Goal: Find specific page/section: Find specific page/section

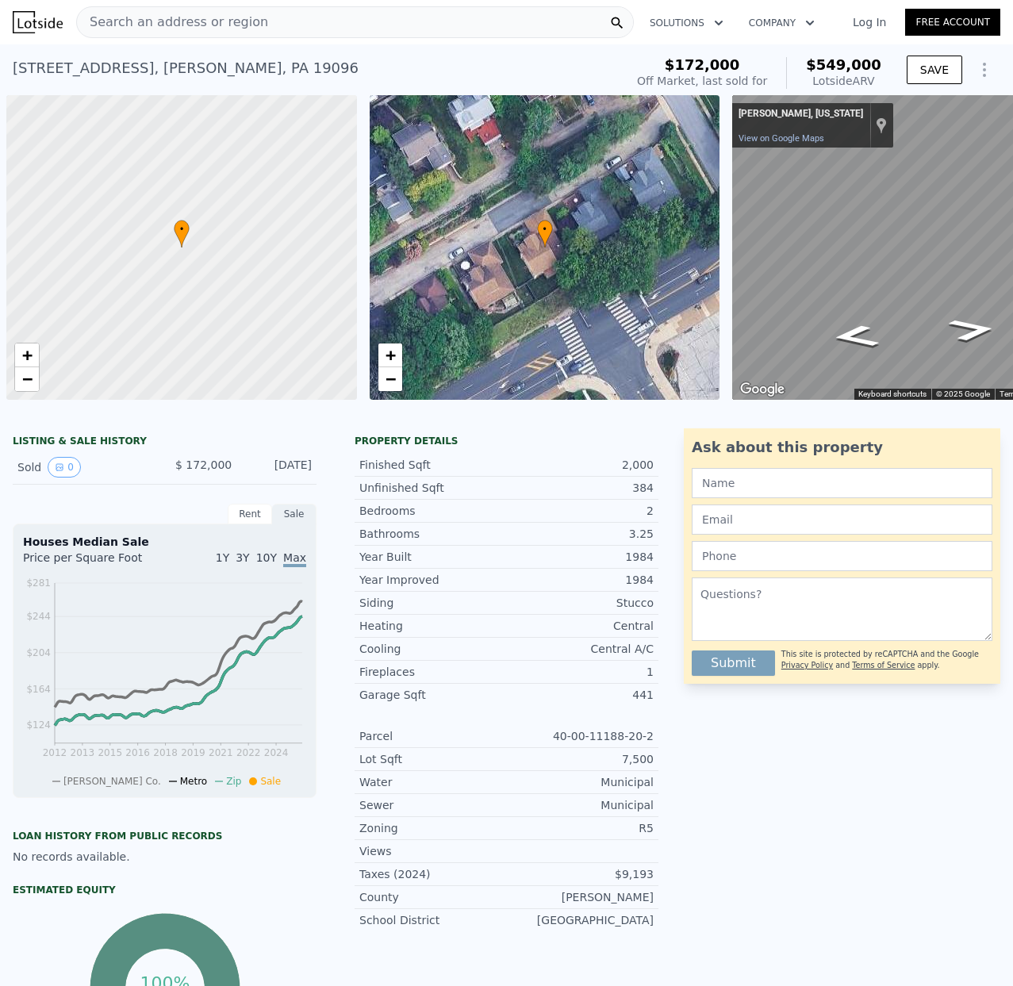
scroll to position [0, 6]
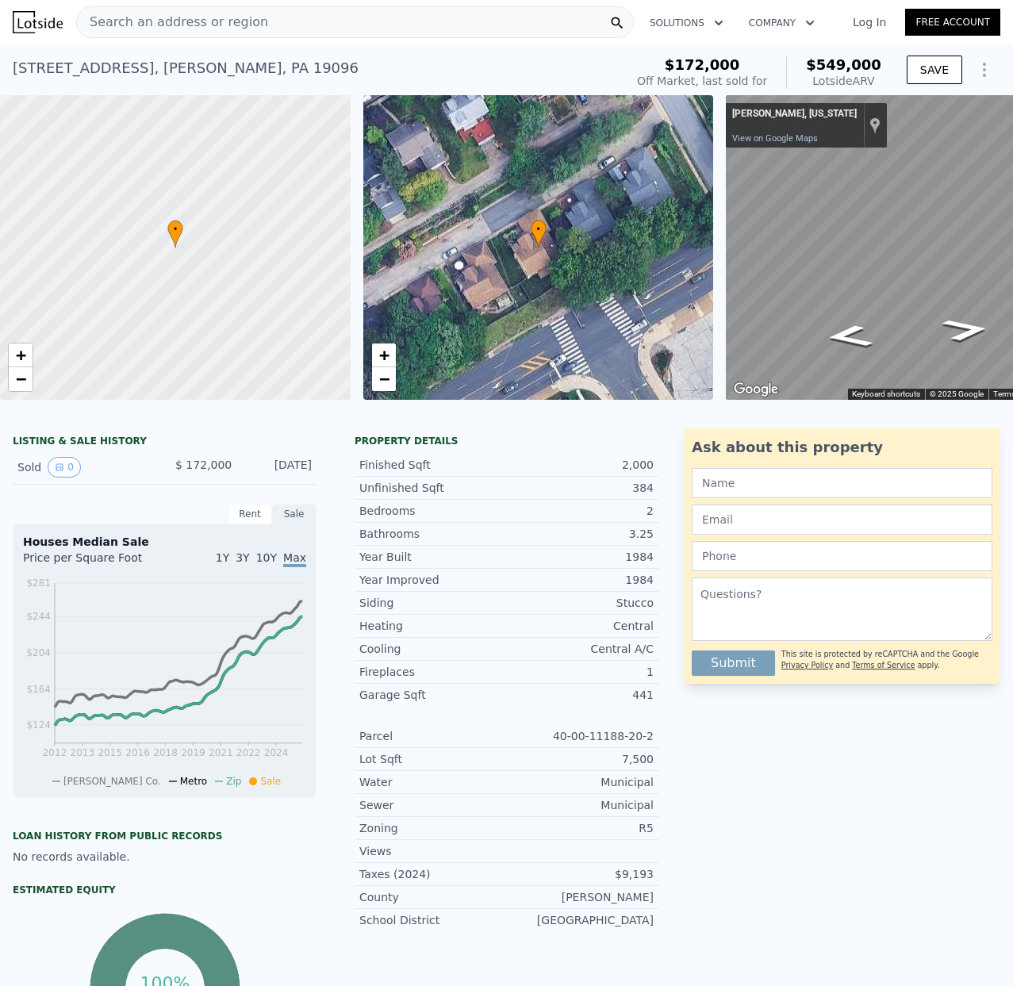
click at [118, 25] on span "Search an address or region" at bounding box center [172, 22] width 191 height 19
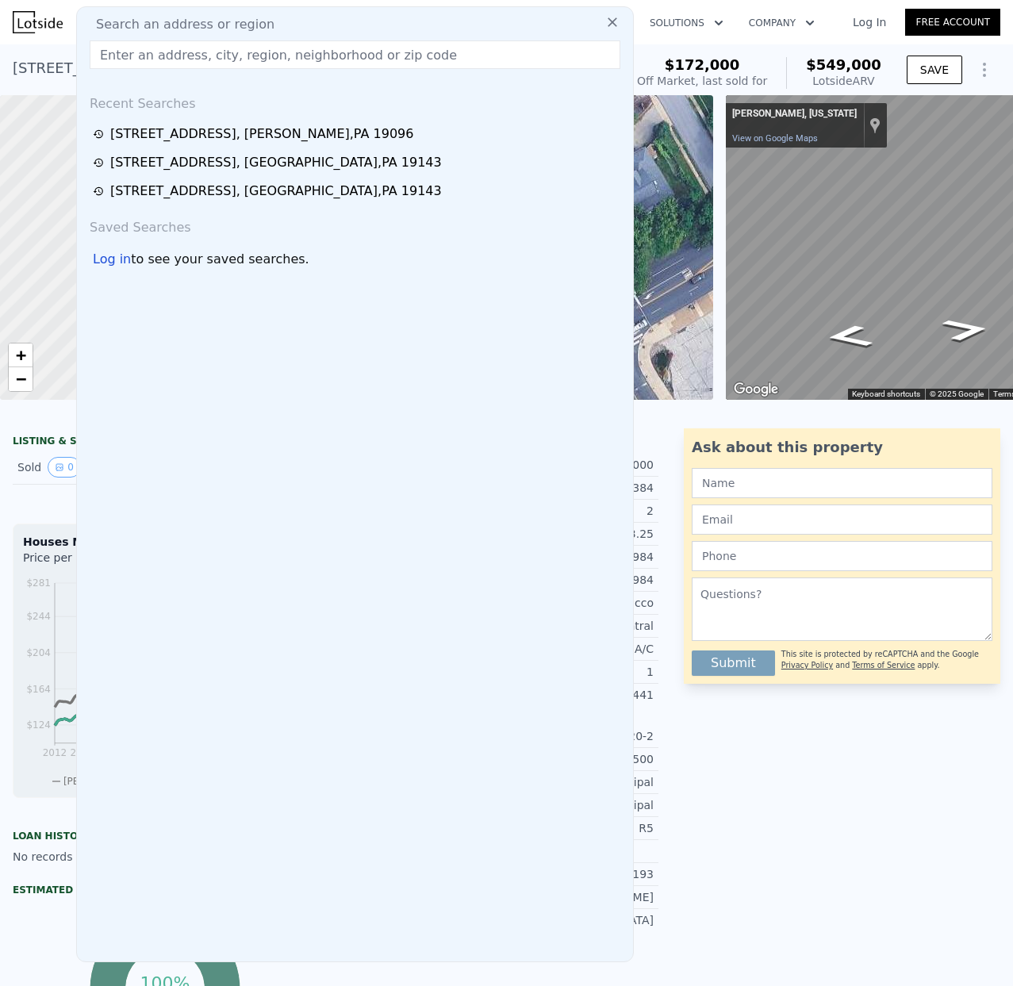
click at [113, 56] on input "text" at bounding box center [355, 54] width 531 height 29
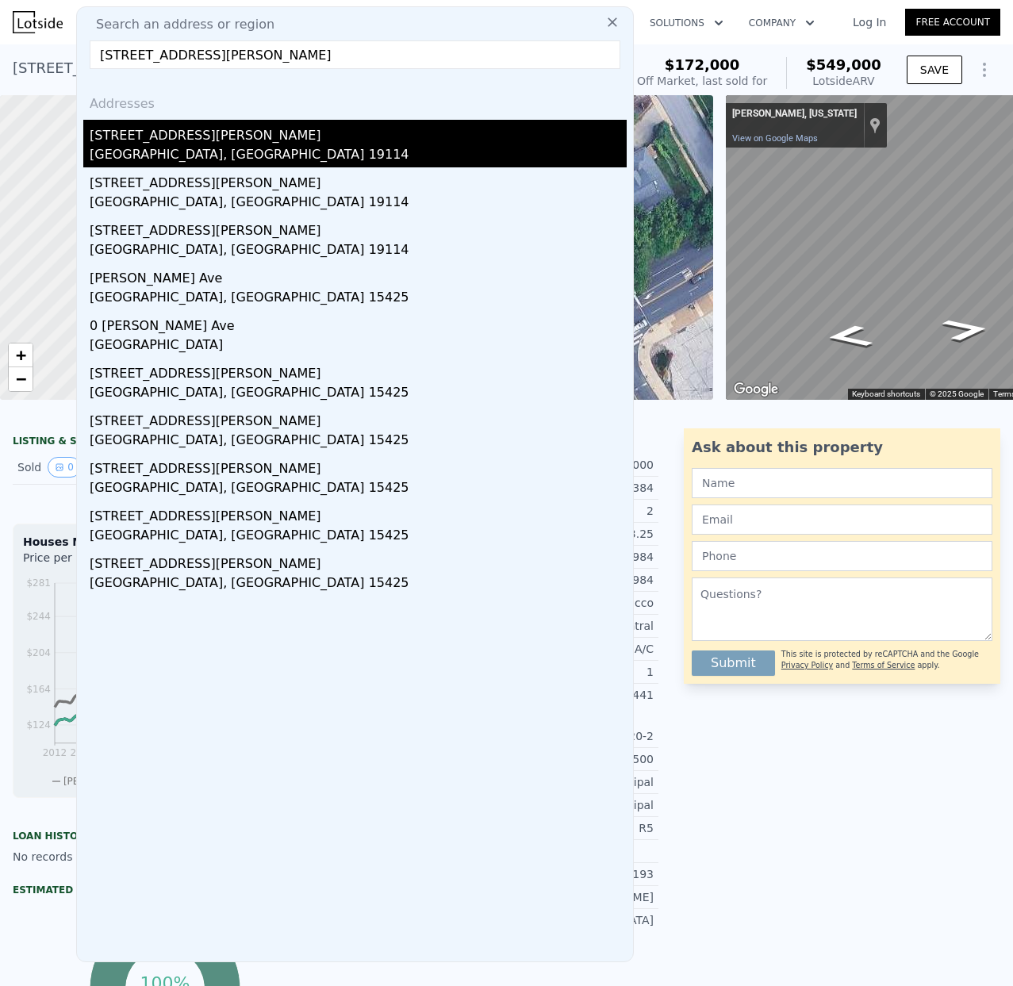
type input "[STREET_ADDRESS][PERSON_NAME]"
click at [141, 148] on div "[GEOGRAPHIC_DATA], [GEOGRAPHIC_DATA] 19114" at bounding box center [358, 156] width 537 height 22
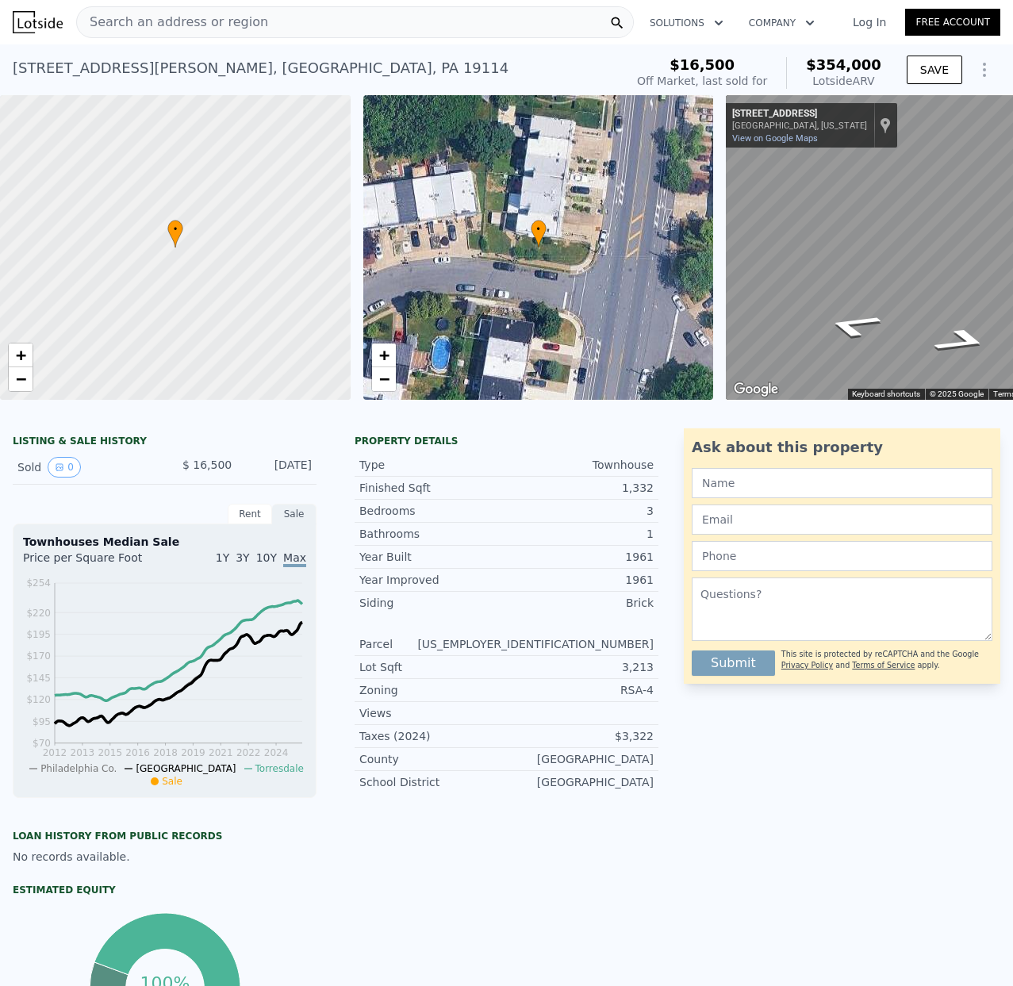
click at [132, 11] on div "Search an address or region" at bounding box center [172, 22] width 191 height 30
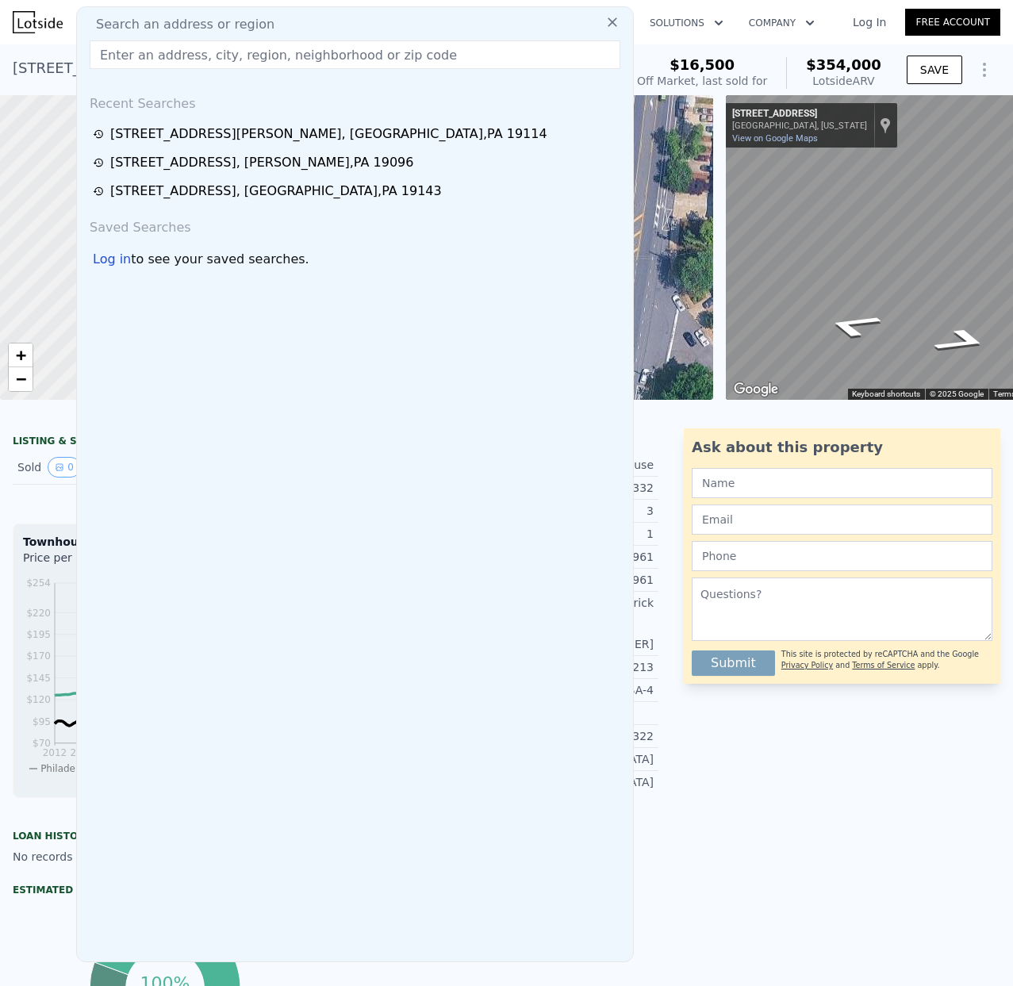
click at [117, 51] on input "text" at bounding box center [355, 54] width 531 height 29
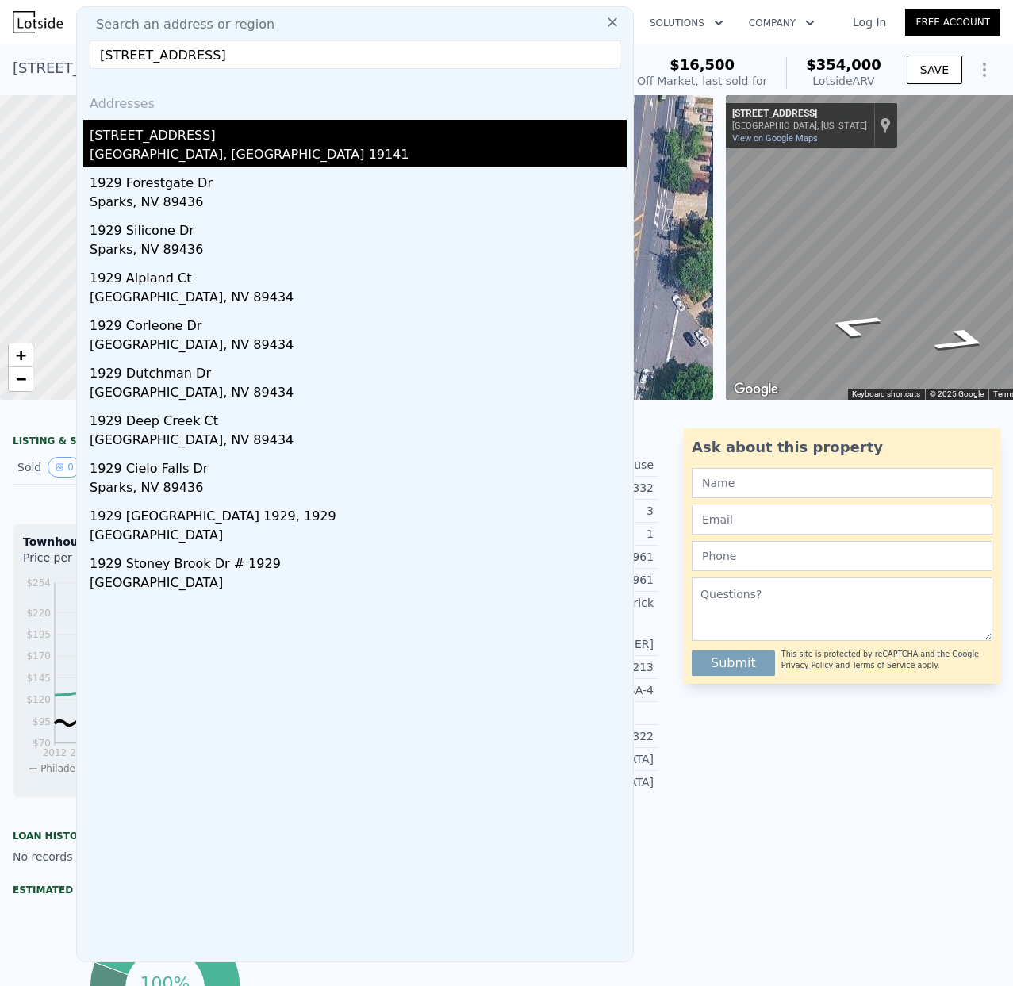
type input "[STREET_ADDRESS]"
click at [195, 146] on div "[GEOGRAPHIC_DATA], [GEOGRAPHIC_DATA] 19141" at bounding box center [358, 156] width 537 height 22
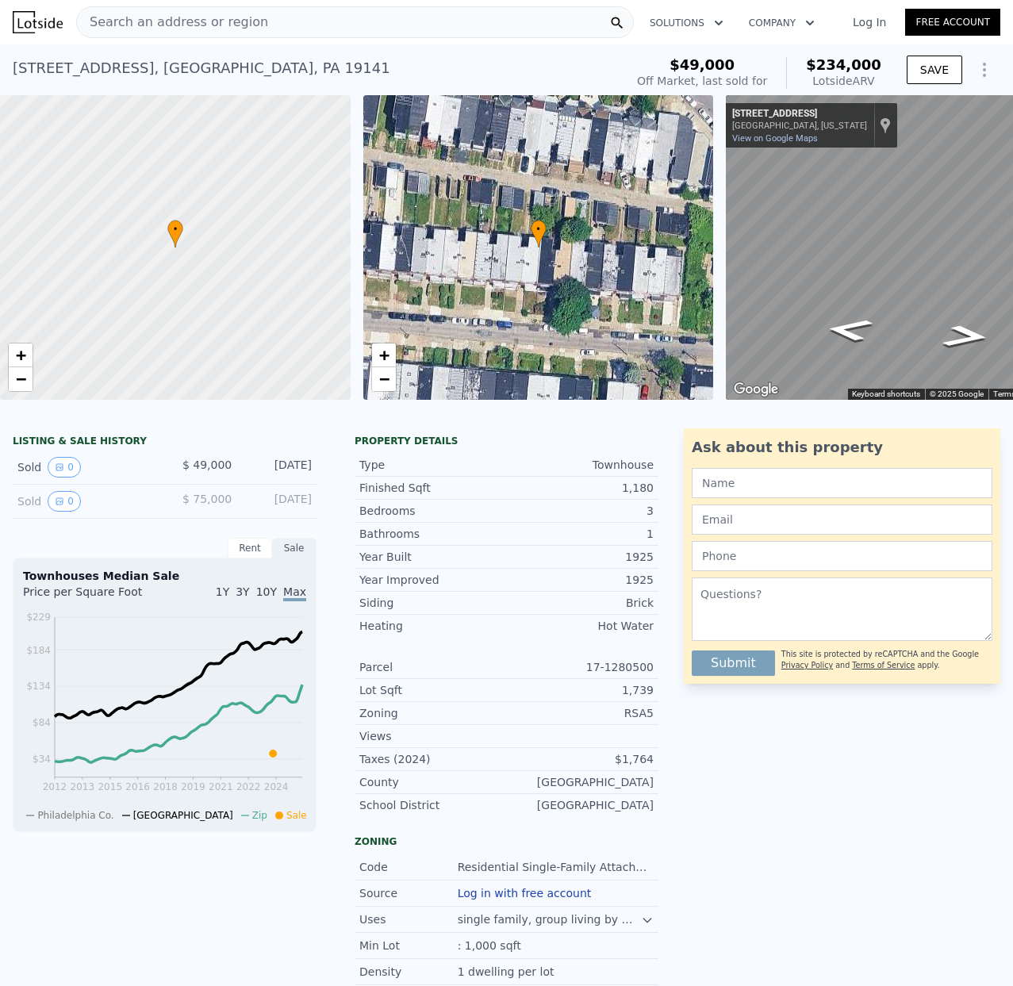
click at [136, 19] on span "Search an address or region" at bounding box center [172, 22] width 191 height 19
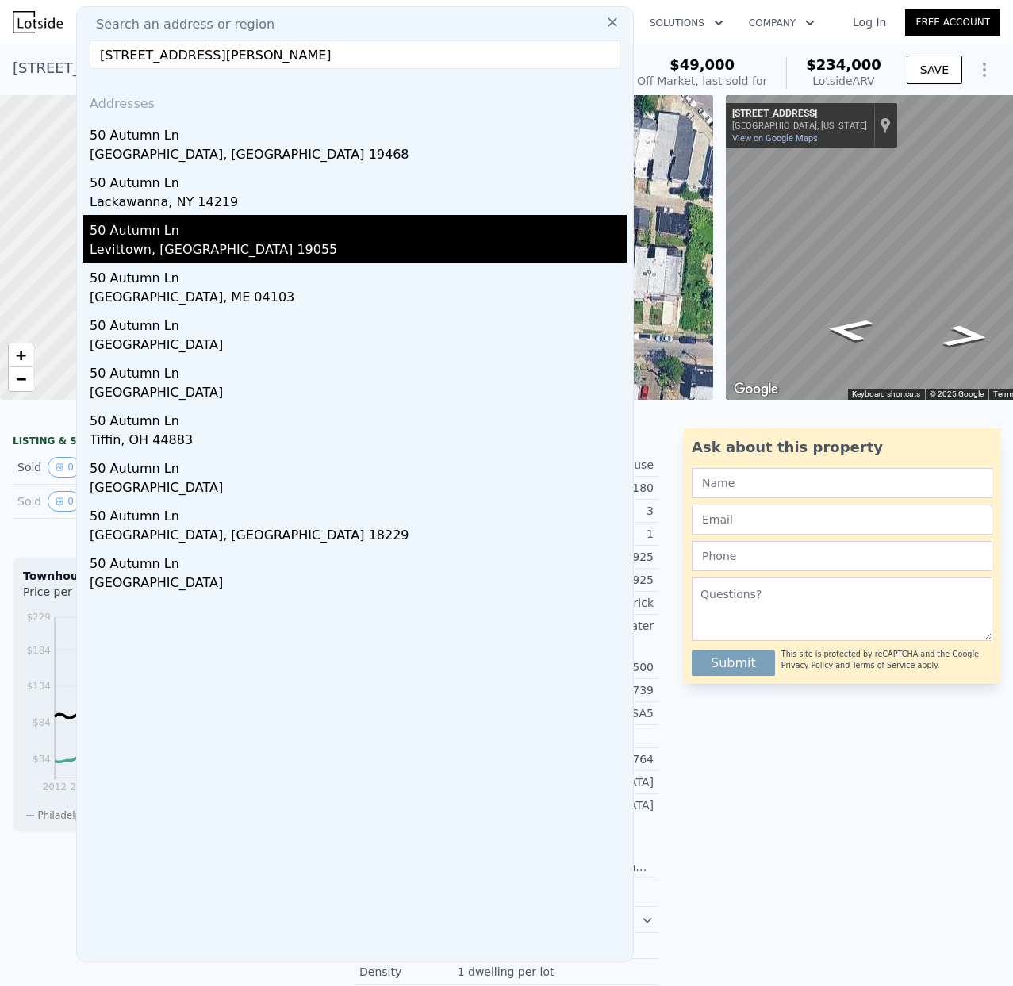
type input "[STREET_ADDRESS][PERSON_NAME]"
click at [156, 239] on div "50 Autumn Ln" at bounding box center [358, 227] width 537 height 25
